Goal: Task Accomplishment & Management: Use online tool/utility

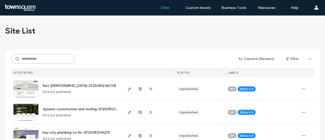
click at [42, 58] on input at bounding box center [42, 58] width 63 height 9
paste input "**********"
type input "**********"
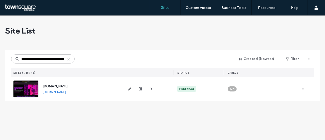
click at [67, 87] on span "[DOMAIN_NAME]" at bounding box center [56, 86] width 26 height 4
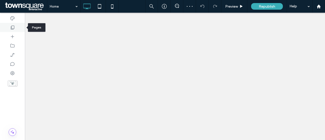
click at [4, 27] on div at bounding box center [12, 27] width 25 height 9
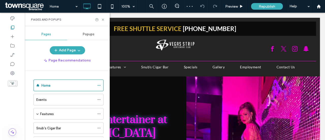
click at [44, 99] on label "Events" at bounding box center [41, 99] width 10 height 9
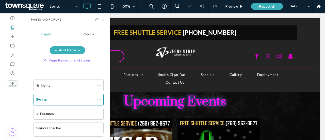
click at [103, 18] on icon at bounding box center [103, 20] width 4 height 4
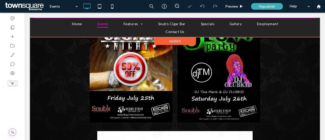
scroll to position [127, 0]
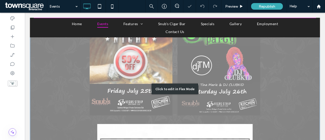
click at [137, 68] on div "Click to edit in Flex Mode" at bounding box center [175, 88] width 290 height 279
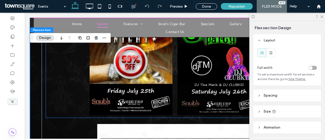
click at [138, 56] on img at bounding box center [131, 53] width 83 height 124
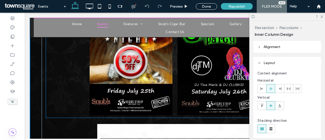
type input "**"
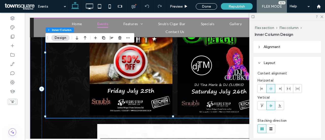
click at [121, 59] on img at bounding box center [131, 53] width 83 height 124
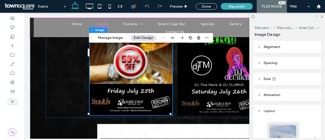
click at [120, 42] on div "Flex section Flex column Inner Column Image Manage Image Edit Design" at bounding box center [151, 38] width 124 height 10
click at [120, 39] on button "Manage Image" at bounding box center [110, 38] width 31 height 6
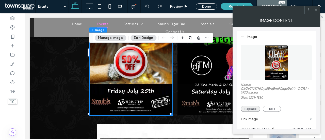
click at [254, 108] on button "Replace" at bounding box center [251, 109] width 20 height 6
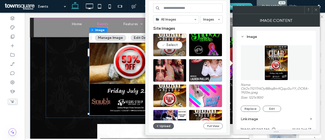
click at [176, 42] on div "Select" at bounding box center [169, 45] width 33 height 23
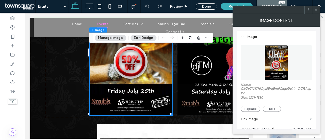
click at [109, 38] on button "Manage Image" at bounding box center [110, 38] width 31 height 6
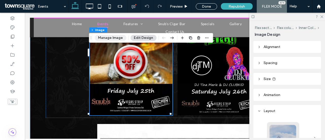
click at [109, 38] on button "Manage Image" at bounding box center [110, 38] width 31 height 6
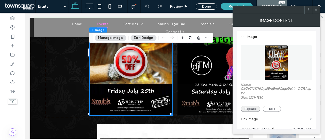
click at [250, 108] on button "Replace" at bounding box center [251, 109] width 20 height 6
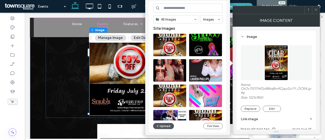
click at [168, 125] on button "Upload" at bounding box center [163, 126] width 21 height 6
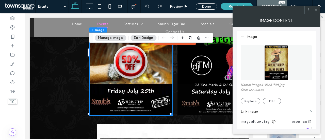
scroll to position [127, 0]
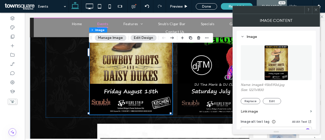
click at [190, 59] on img at bounding box center [219, 53] width 83 height 124
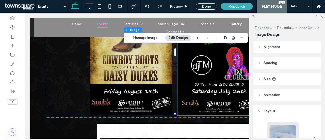
click at [154, 41] on div "Flex section Flex column Inner Column Image Manage Image Edit Design" at bounding box center [186, 38] width 124 height 10
click at [155, 38] on button "Manage Image" at bounding box center [145, 38] width 31 height 6
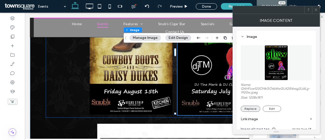
click at [252, 109] on button "Replace" at bounding box center [251, 109] width 20 height 6
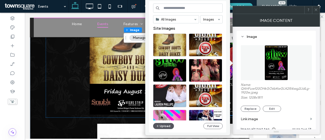
click at [172, 126] on button "Upload" at bounding box center [163, 126] width 21 height 6
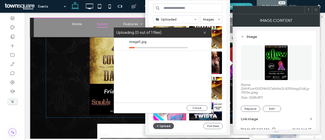
scroll to position [127, 0]
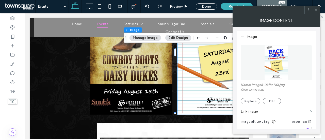
click at [317, 12] on span at bounding box center [316, 10] width 4 height 8
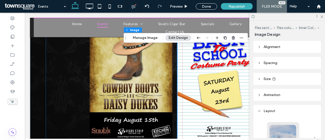
scroll to position [102, 0]
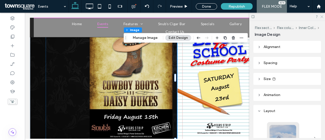
click at [321, 17] on use at bounding box center [321, 16] width 3 height 3
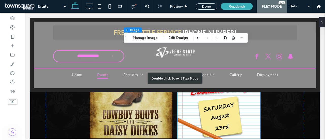
scroll to position [51, 0]
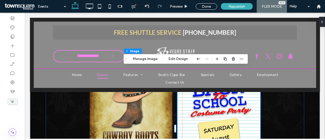
click at [224, 105] on img at bounding box center [219, 129] width 83 height 123
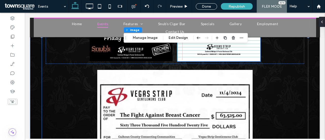
scroll to position [203, 0]
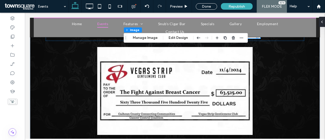
click at [215, 89] on img at bounding box center [174, 91] width 155 height 88
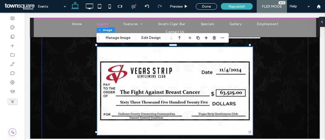
click at [117, 41] on div "Flex section Flex column Image Manage Image Edit Design" at bounding box center [162, 38] width 132 height 10
click at [118, 39] on button "Manage Image" at bounding box center [117, 38] width 31 height 6
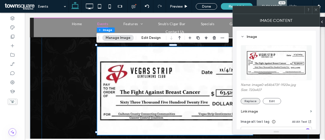
click at [252, 98] on button "Replace" at bounding box center [251, 101] width 20 height 6
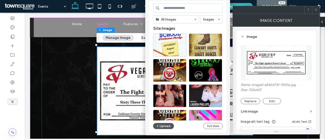
click at [156, 125] on icon "button" at bounding box center [157, 126] width 3 height 4
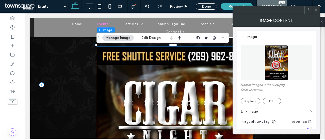
click at [316, 8] on icon at bounding box center [316, 10] width 4 height 4
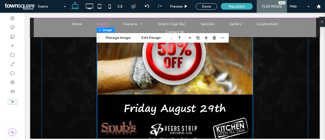
scroll to position [356, 0]
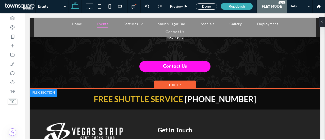
drag, startPoint x: 250, startPoint y: 123, endPoint x: 204, endPoint y: 85, distance: 59.5
type input "**"
type input "****"
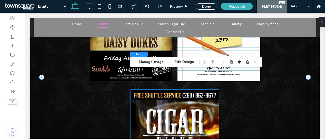
scroll to position [152, 0]
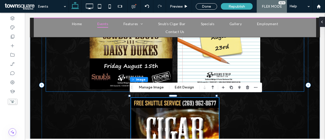
click at [223, 56] on img at bounding box center [219, 27] width 83 height 123
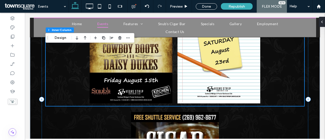
scroll to position [127, 0]
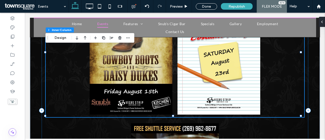
click at [103, 40] on span "button" at bounding box center [104, 38] width 6 height 6
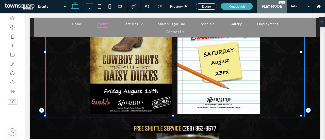
type input "**"
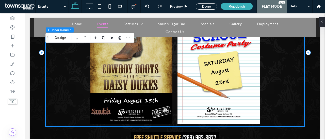
scroll to position [254, 0]
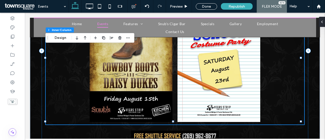
click at [139, 66] on img at bounding box center [131, 60] width 83 height 123
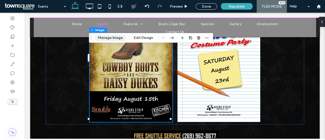
click at [106, 40] on button "Manage Image" at bounding box center [110, 38] width 31 height 6
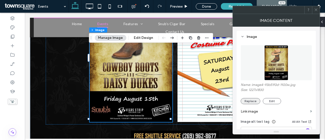
click at [252, 102] on button "Replace" at bounding box center [251, 101] width 20 height 6
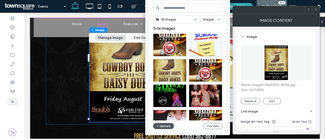
click at [167, 127] on button "Upload" at bounding box center [163, 126] width 21 height 6
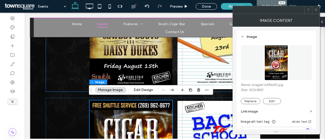
scroll to position [102, 0]
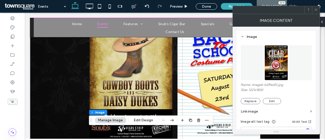
click at [317, 10] on icon at bounding box center [316, 10] width 4 height 4
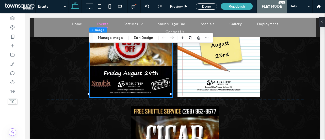
click at [219, 55] on img at bounding box center [219, 35] width 83 height 123
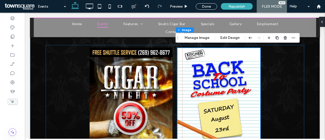
scroll to position [178, 0]
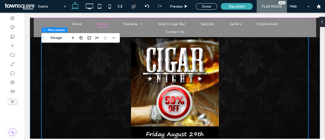
scroll to position [330, 0]
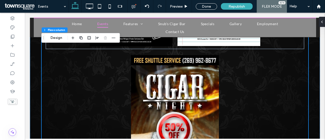
click at [170, 80] on img at bounding box center [175, 121] width 88 height 132
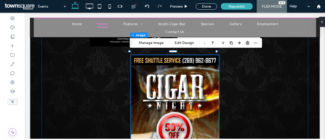
drag, startPoint x: 245, startPoint y: 41, endPoint x: 219, endPoint y: 28, distance: 29.1
click at [245, 41] on span "button" at bounding box center [248, 43] width 6 height 6
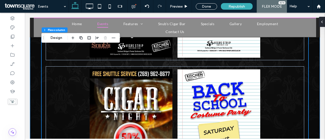
scroll to position [178, 0]
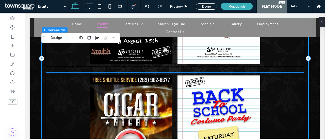
click at [202, 89] on img at bounding box center [219, 136] width 83 height 123
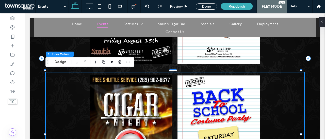
click at [240, 110] on img at bounding box center [219, 136] width 83 height 123
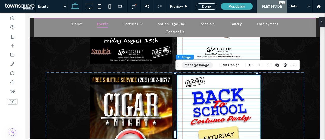
click at [187, 63] on button "Manage Image" at bounding box center [196, 65] width 31 height 6
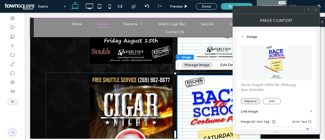
click at [250, 100] on button "Replace" at bounding box center [251, 101] width 20 height 6
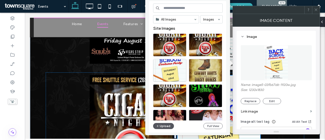
click at [164, 126] on button "Upload" at bounding box center [163, 126] width 21 height 6
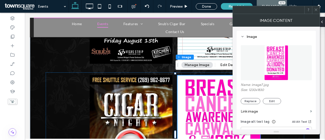
click at [314, 10] on icon at bounding box center [316, 10] width 4 height 4
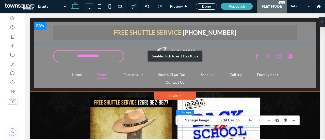
scroll to position [0, 0]
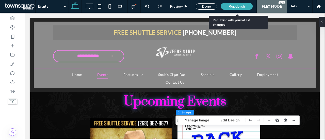
click at [238, 2] on div "Republish" at bounding box center [237, 6] width 32 height 13
click at [238, 6] on span "Republish" at bounding box center [237, 6] width 17 height 4
